Goal: Task Accomplishment & Management: Manage account settings

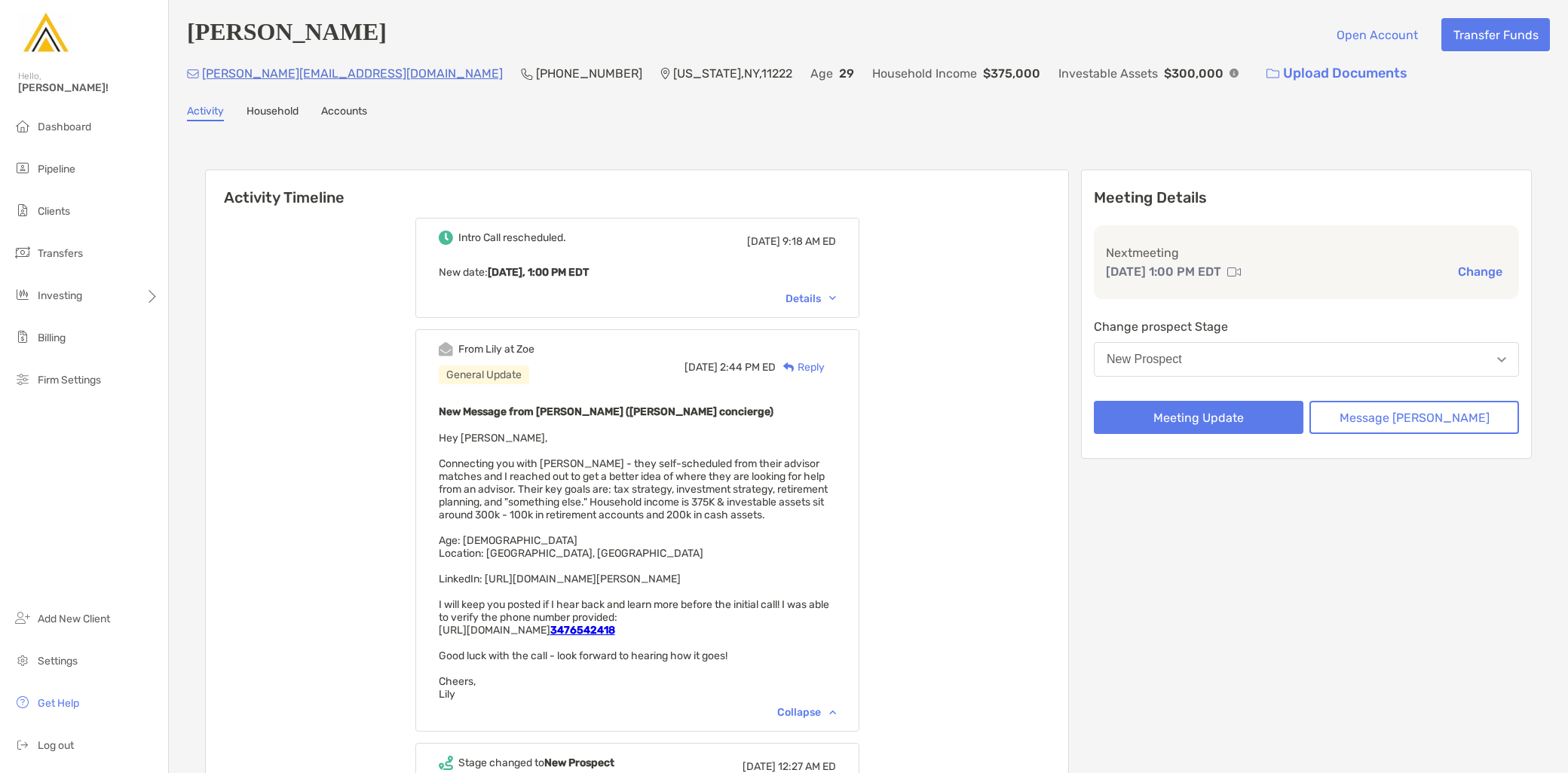
scroll to position [83, 0]
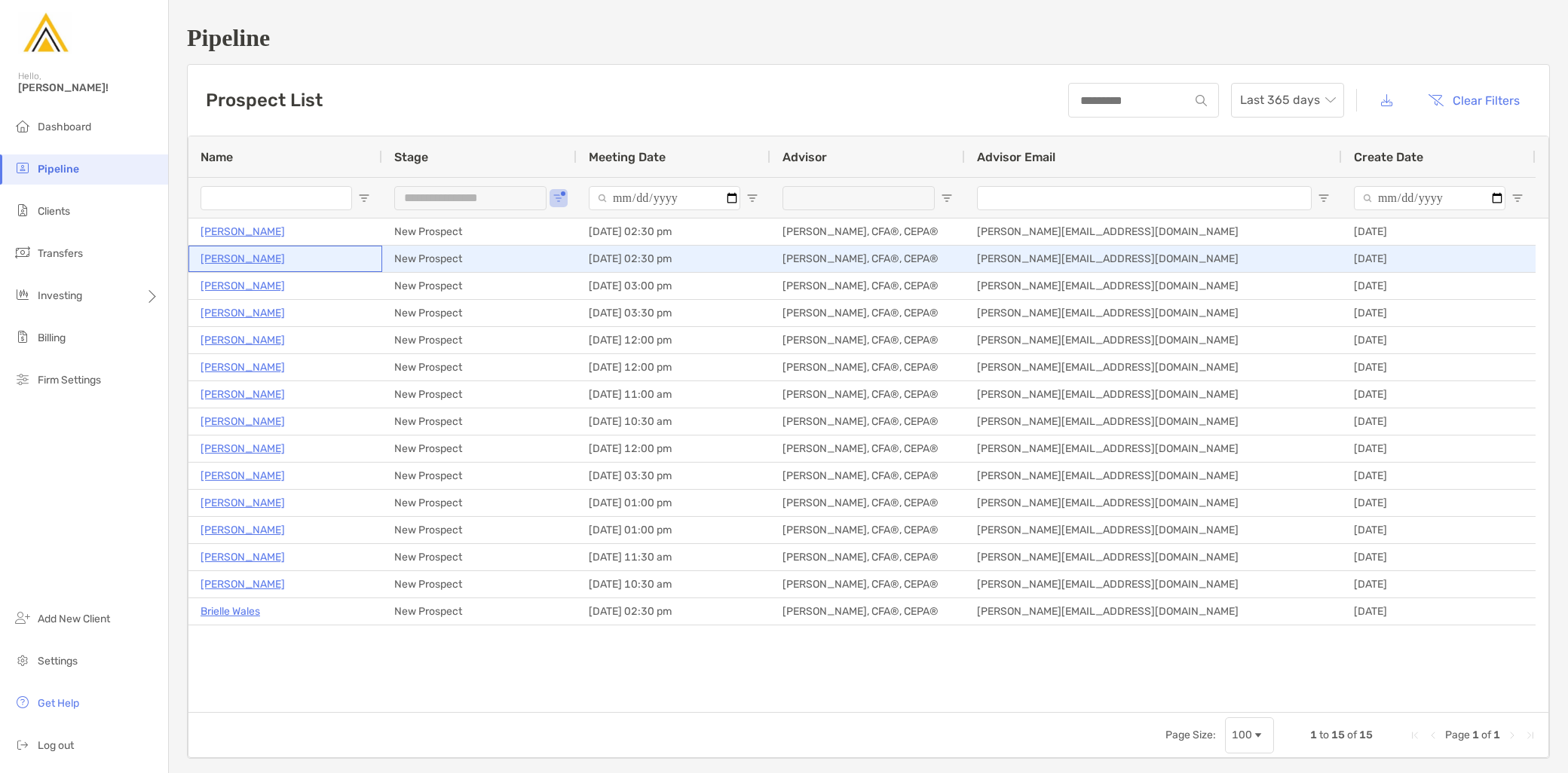
click at [259, 256] on p "[PERSON_NAME]" at bounding box center [242, 258] width 84 height 18
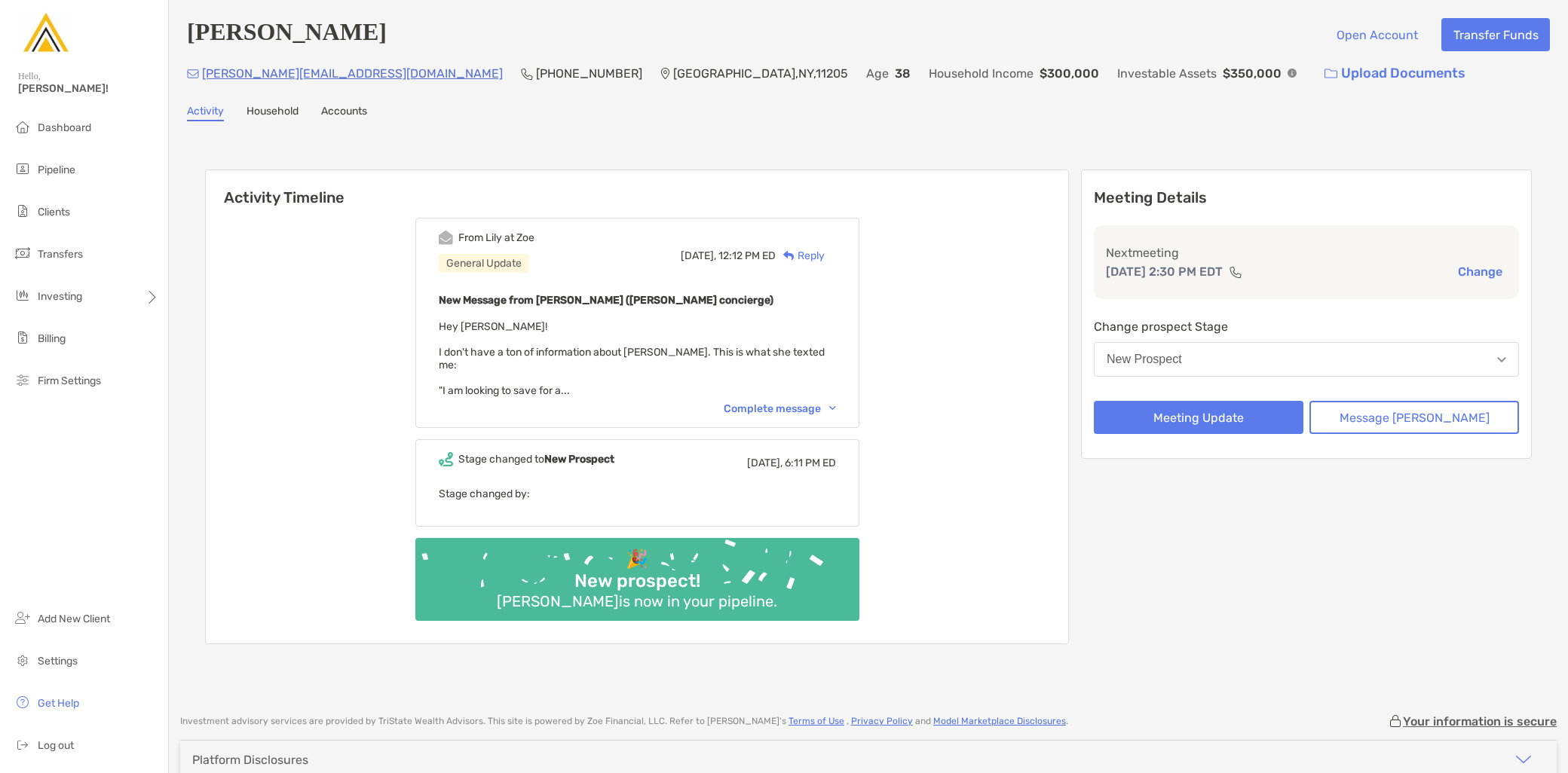
click at [776, 402] on div "Complete message" at bounding box center [780, 408] width 112 height 13
